Goal: Find specific page/section: Find specific page/section

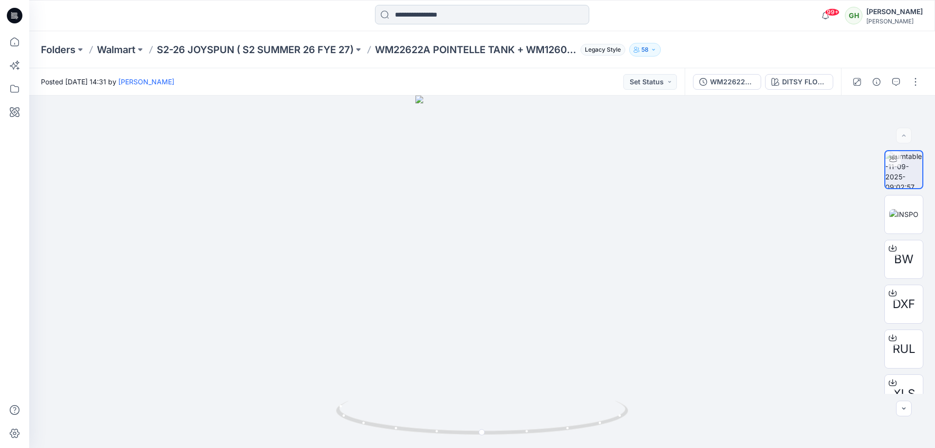
click at [427, 20] on input at bounding box center [482, 14] width 214 height 19
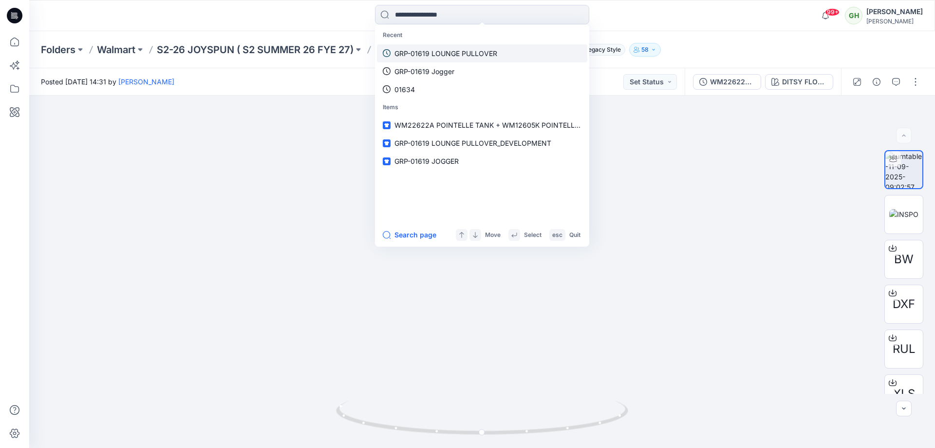
click at [465, 56] on p "GRP-01619 LOUNGE PULLOVER" at bounding box center [445, 53] width 103 height 10
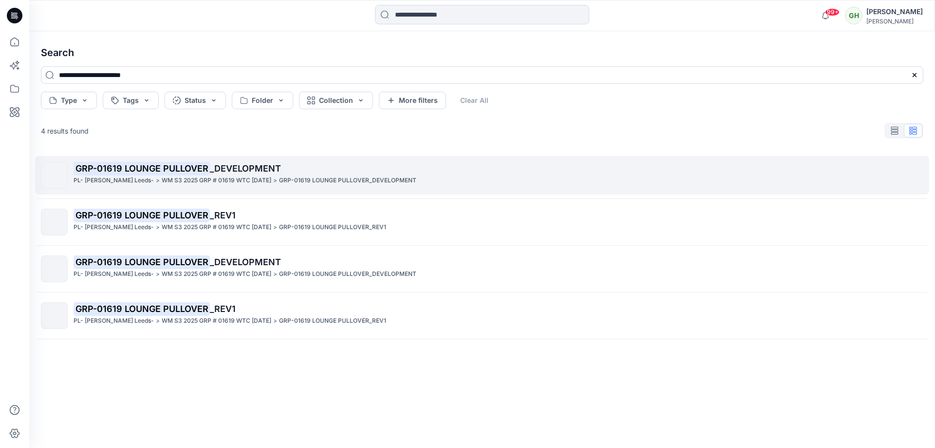
click at [223, 171] on span "_DEVELOPMENT" at bounding box center [245, 168] width 71 height 10
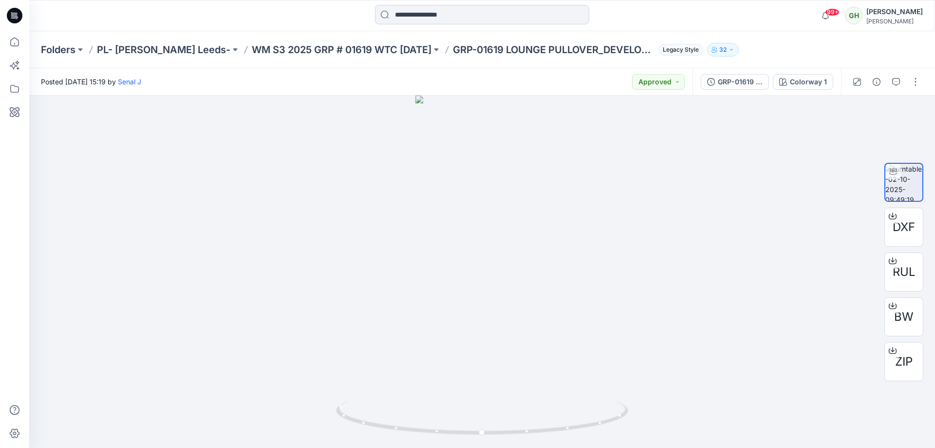
click at [413, 17] on input at bounding box center [482, 14] width 214 height 19
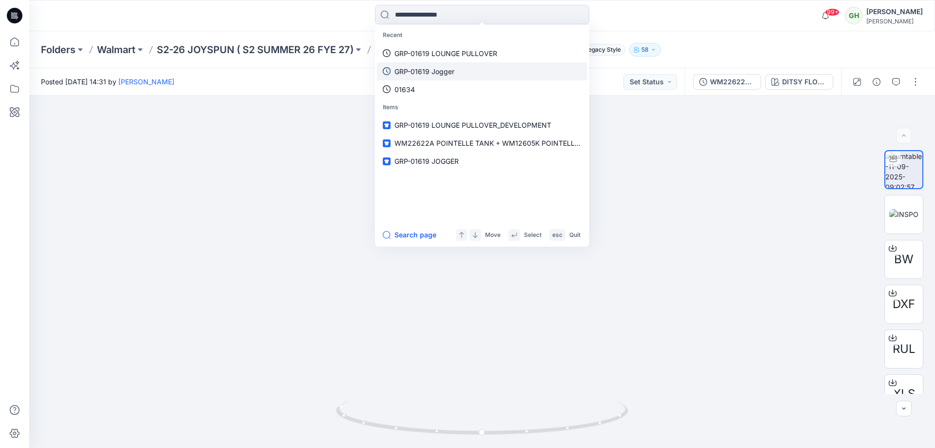
click at [492, 77] on link "GRP-01619 Jogger" at bounding box center [482, 71] width 210 height 18
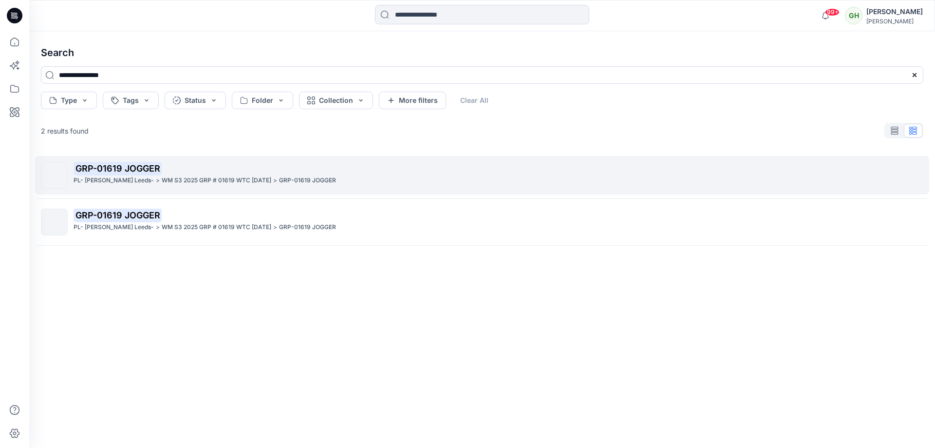
click at [227, 185] on p "WM S3 2025 GRP # 01619 WTC HALLOWEEN" at bounding box center [217, 180] width 110 height 10
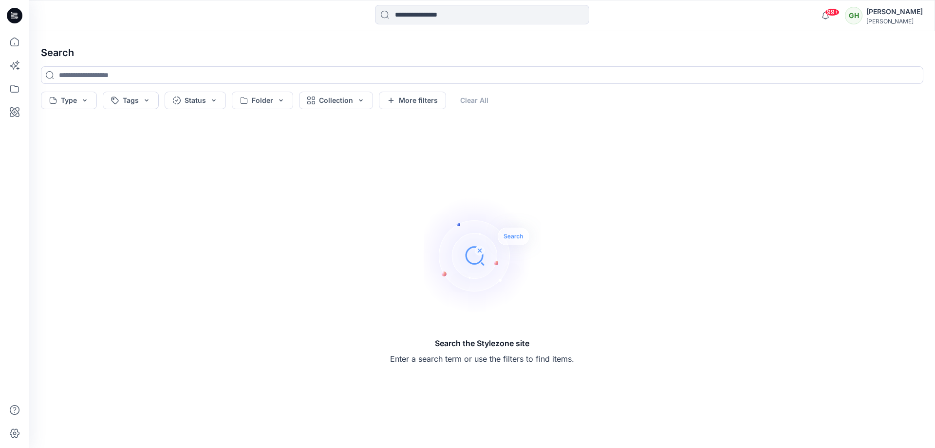
click at [16, 19] on icon at bounding box center [17, 19] width 2 height 0
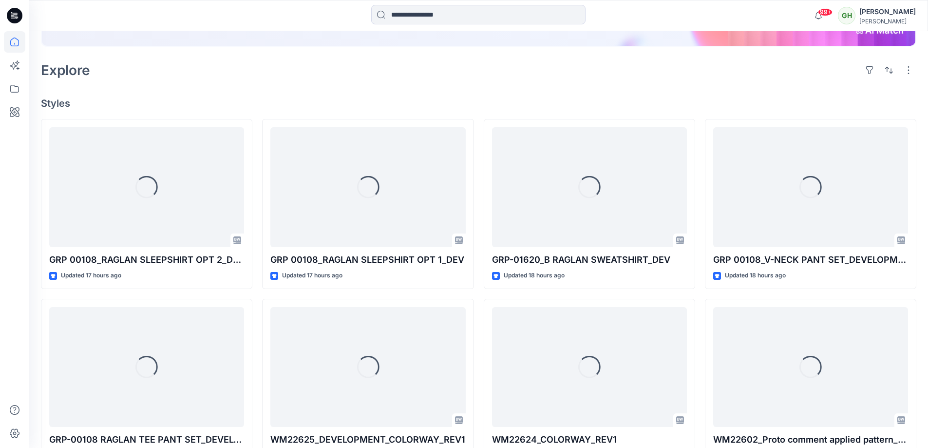
scroll to position [195, 0]
